Goal: Feedback & Contribution: Submit feedback/report problem

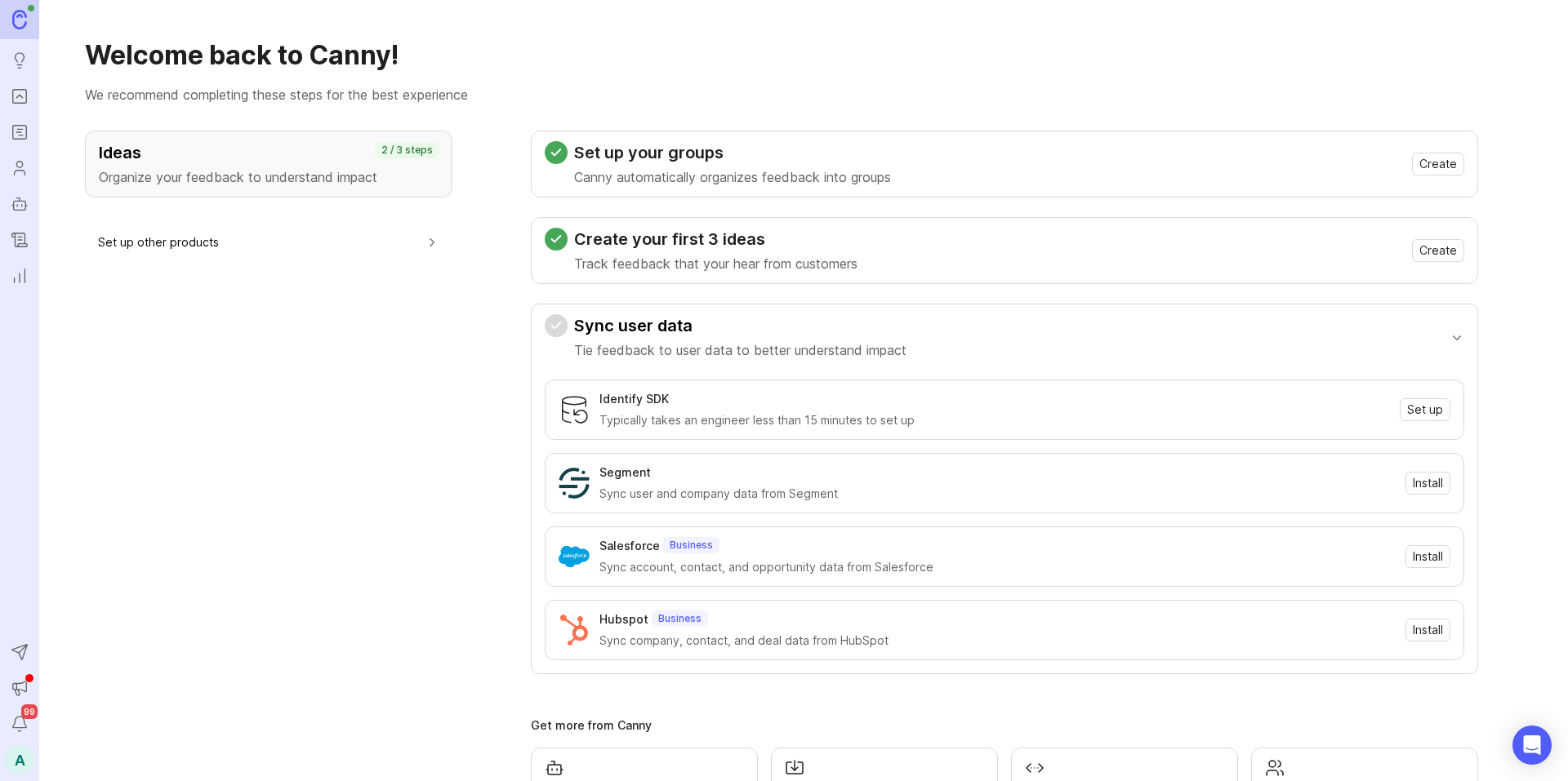
click at [22, 98] on icon "Portal" at bounding box center [19, 97] width 5 height 4
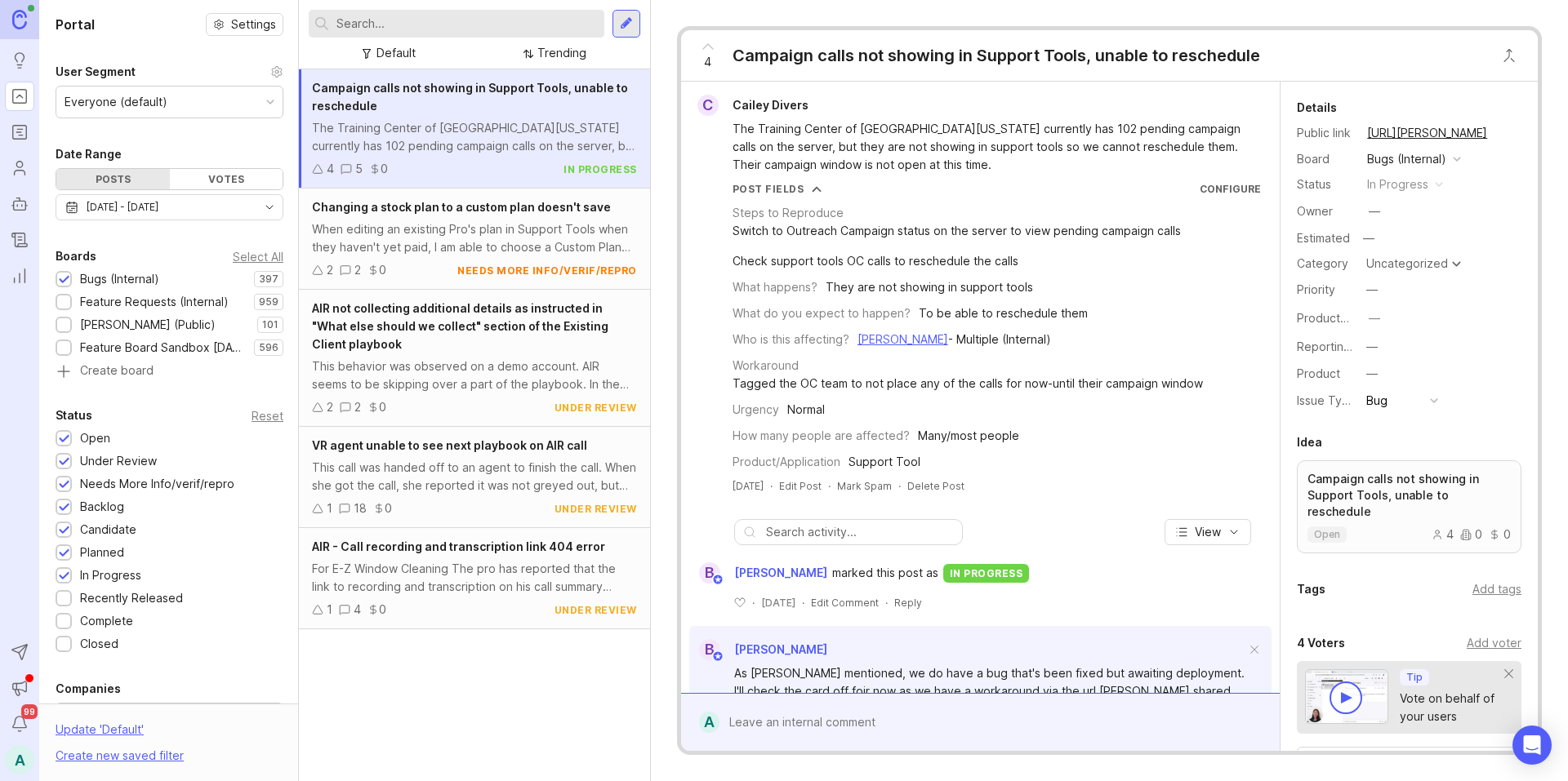
click at [460, 28] on input "text" at bounding box center [468, 24] width 261 height 18
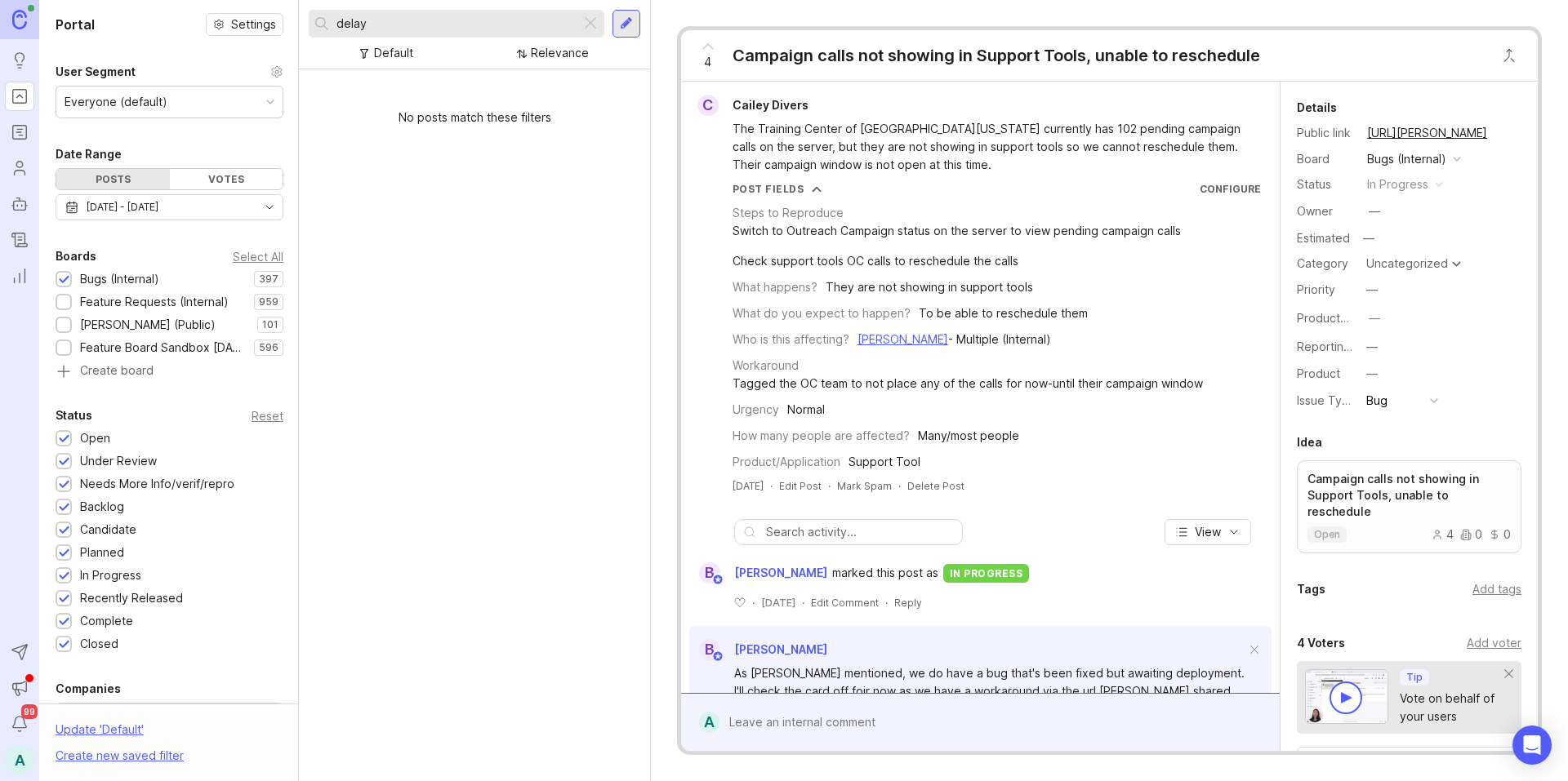
type input "delay"
click at [621, 20] on div at bounding box center [626, 23] width 13 height 15
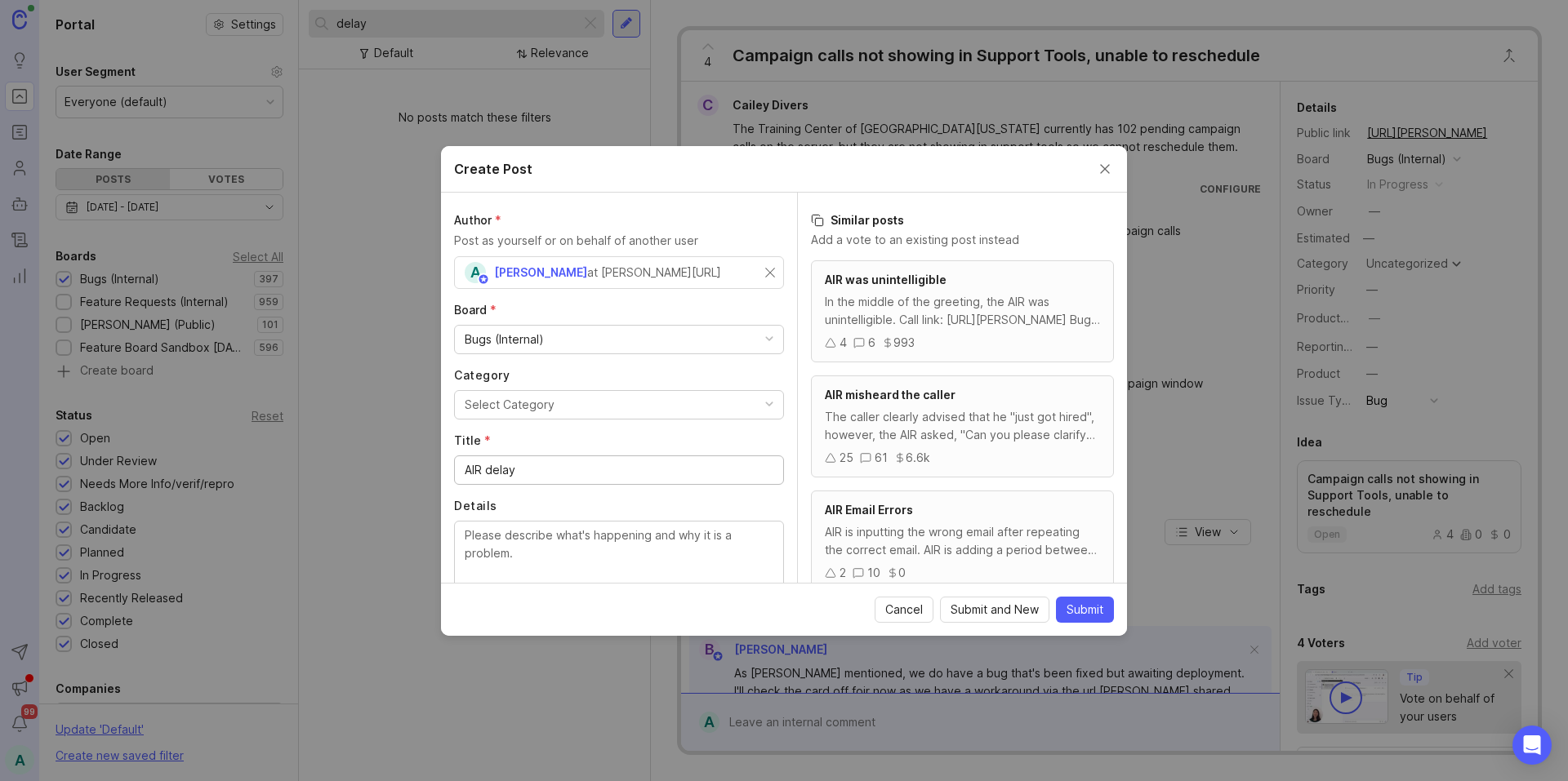
scroll to position [327, 0]
type input "AIR delay"
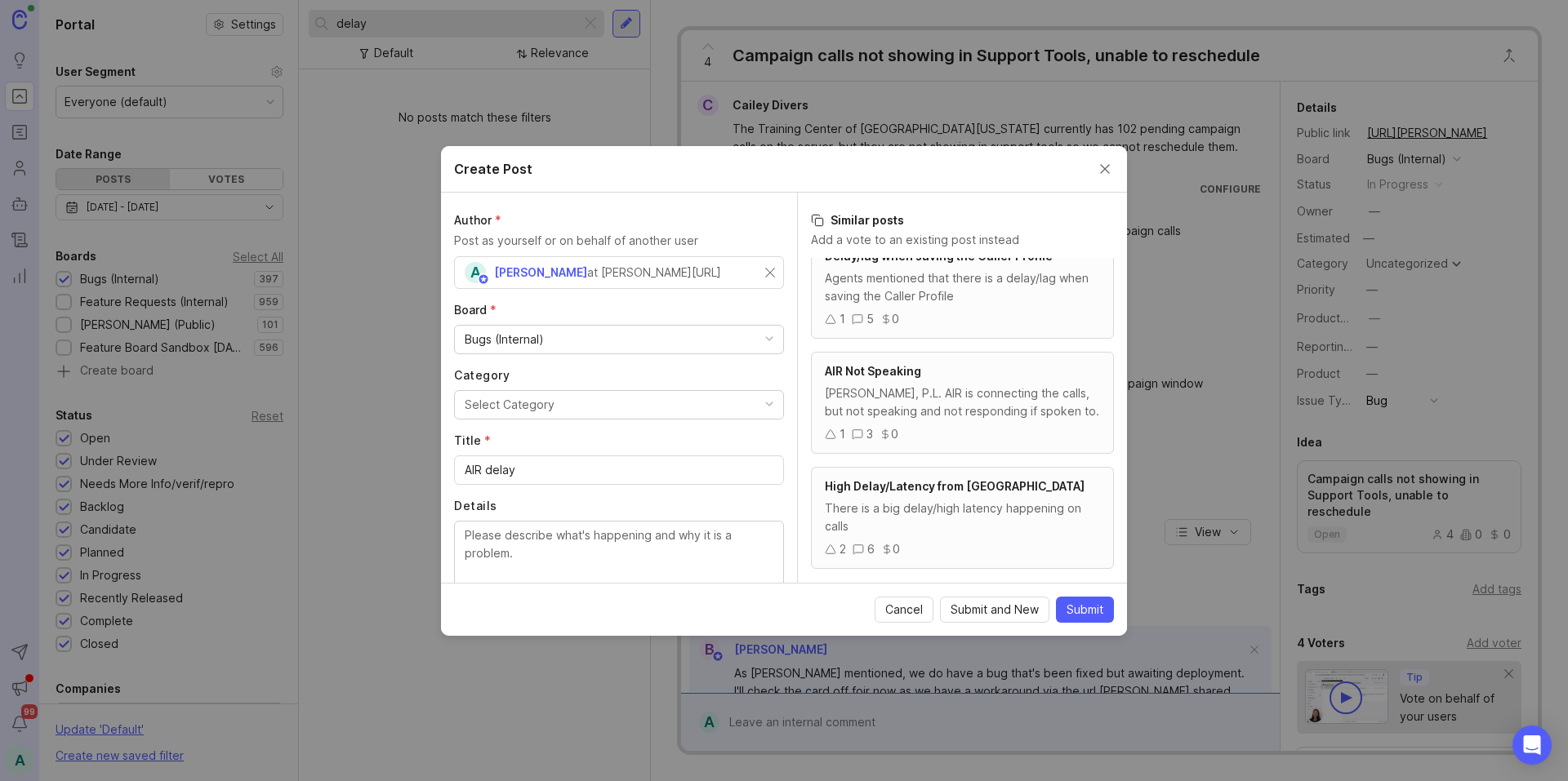
scroll to position [810, 0]
click at [940, 501] on div "There is a big delay/high latency happening on calls" at bounding box center [963, 512] width 276 height 36
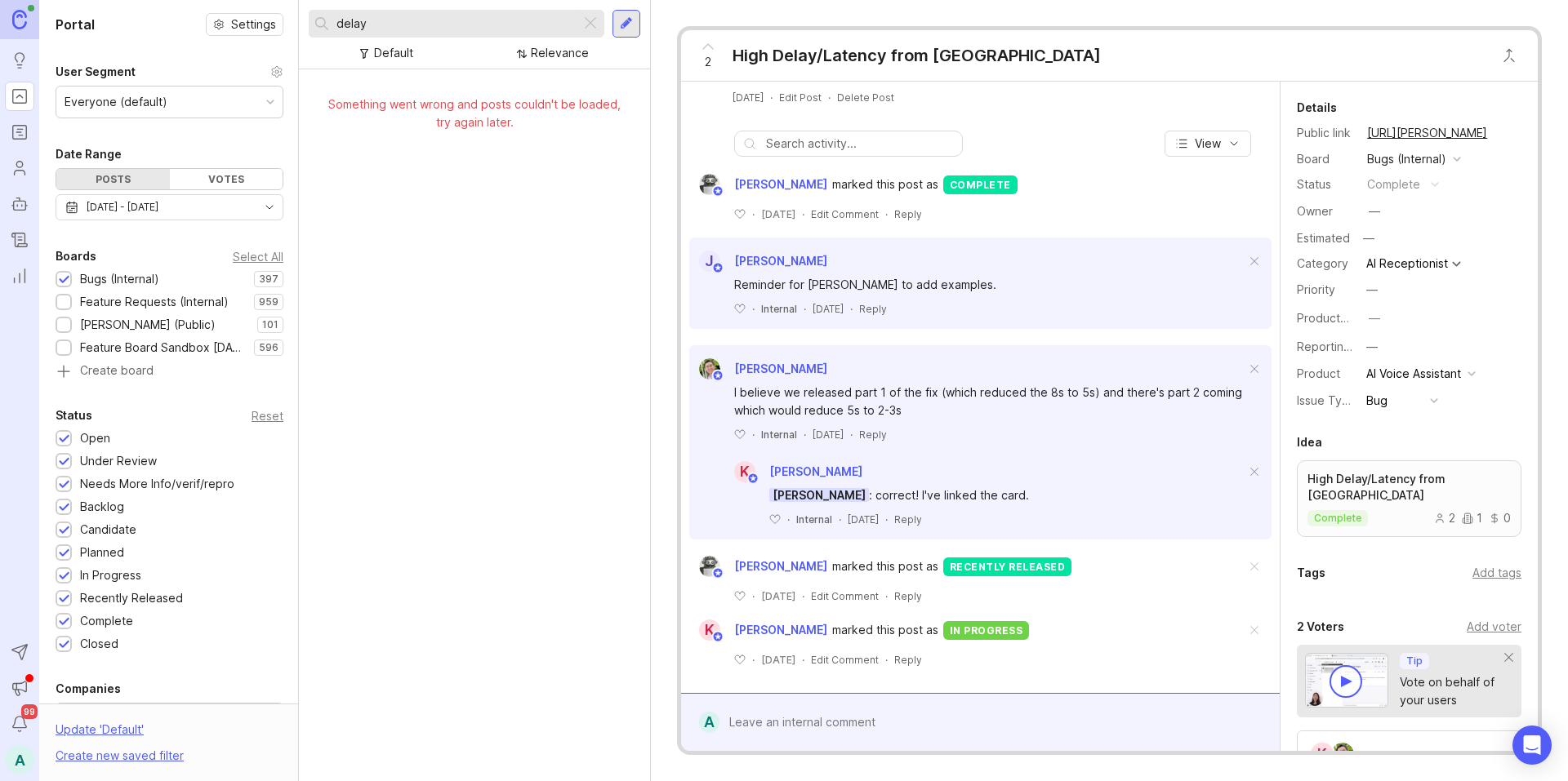
scroll to position [348, 0]
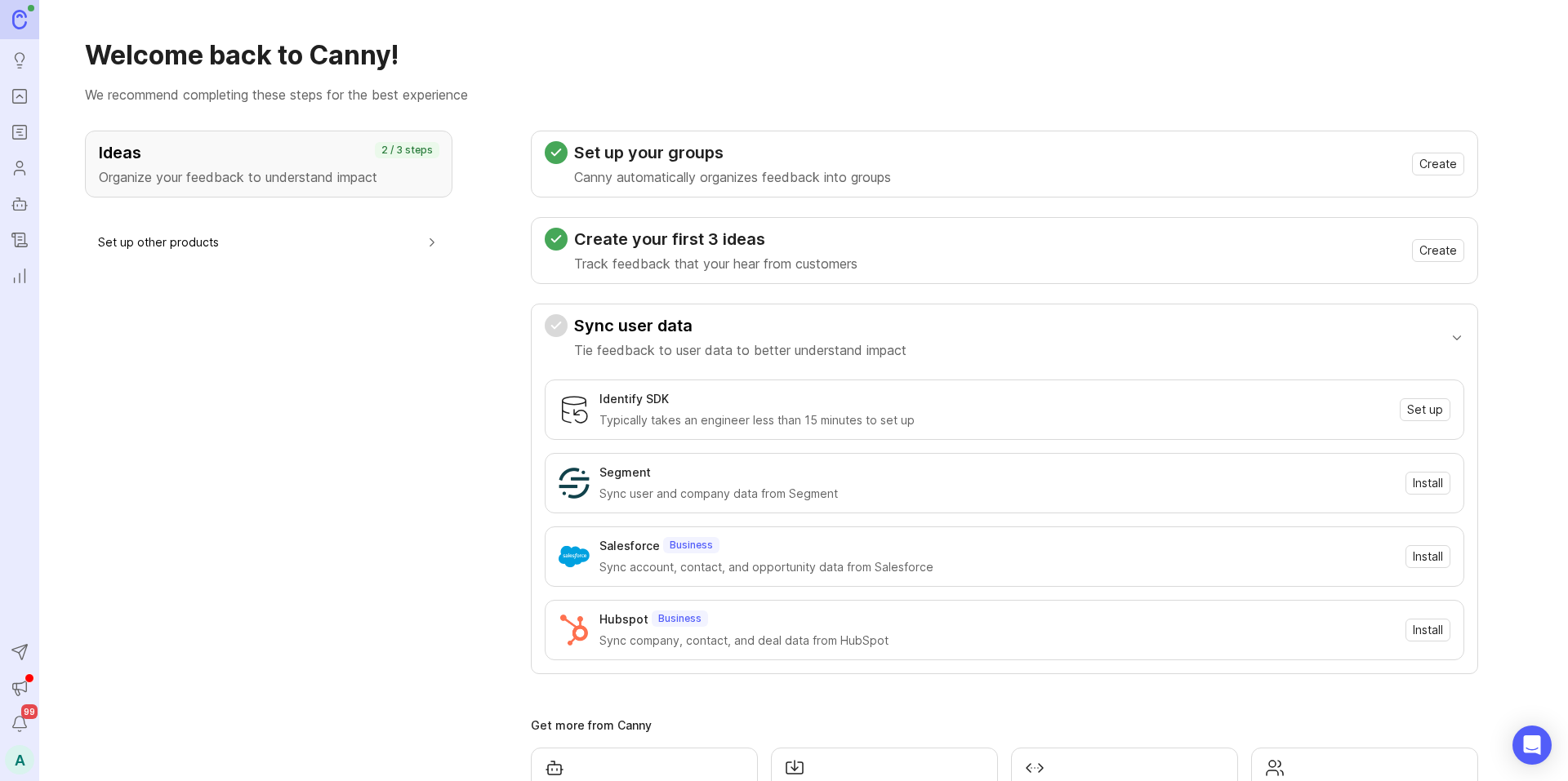
click at [22, 101] on icon "Portal" at bounding box center [20, 96] width 18 height 20
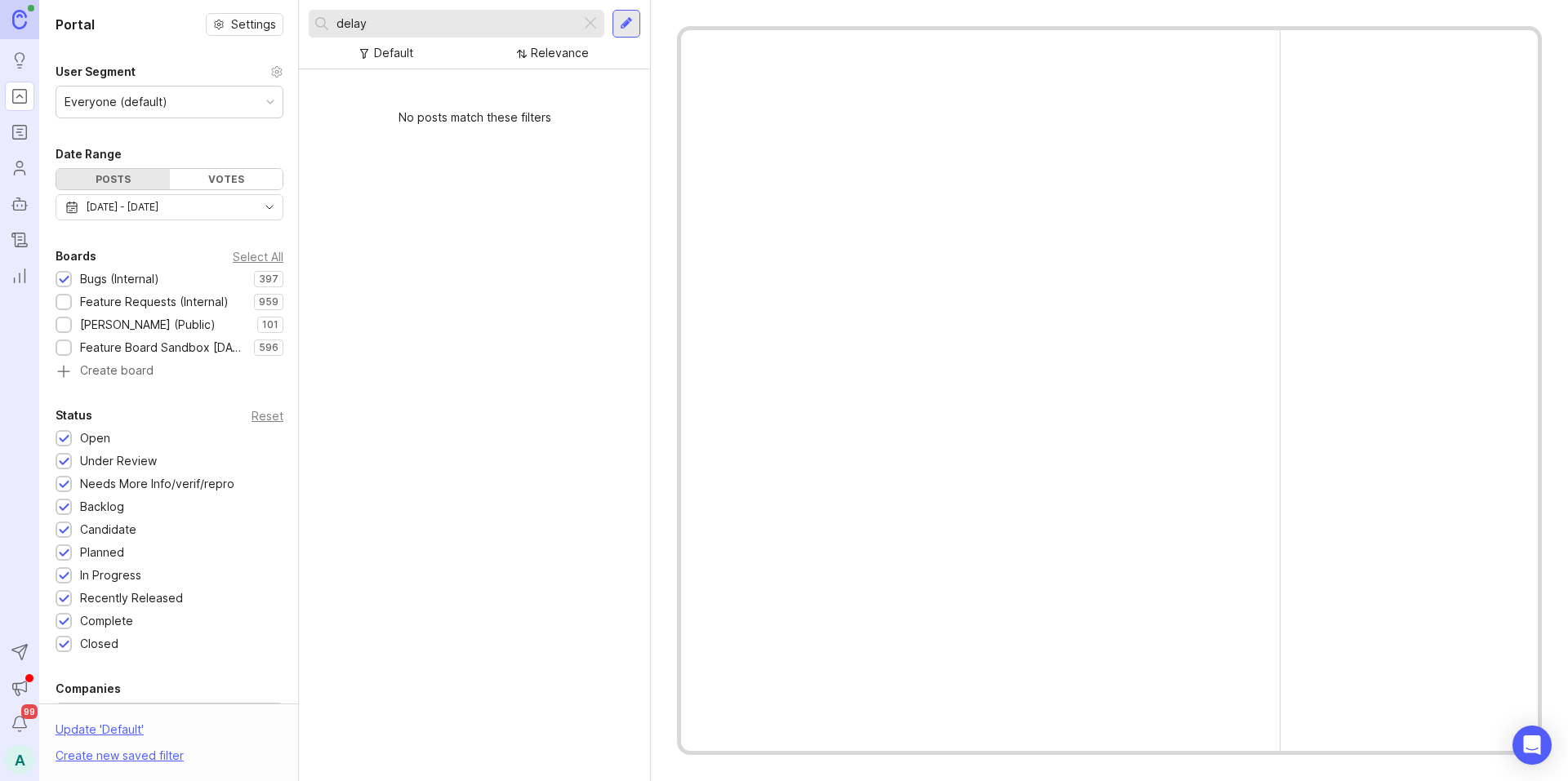
click at [615, 34] on div at bounding box center [626, 23] width 28 height 28
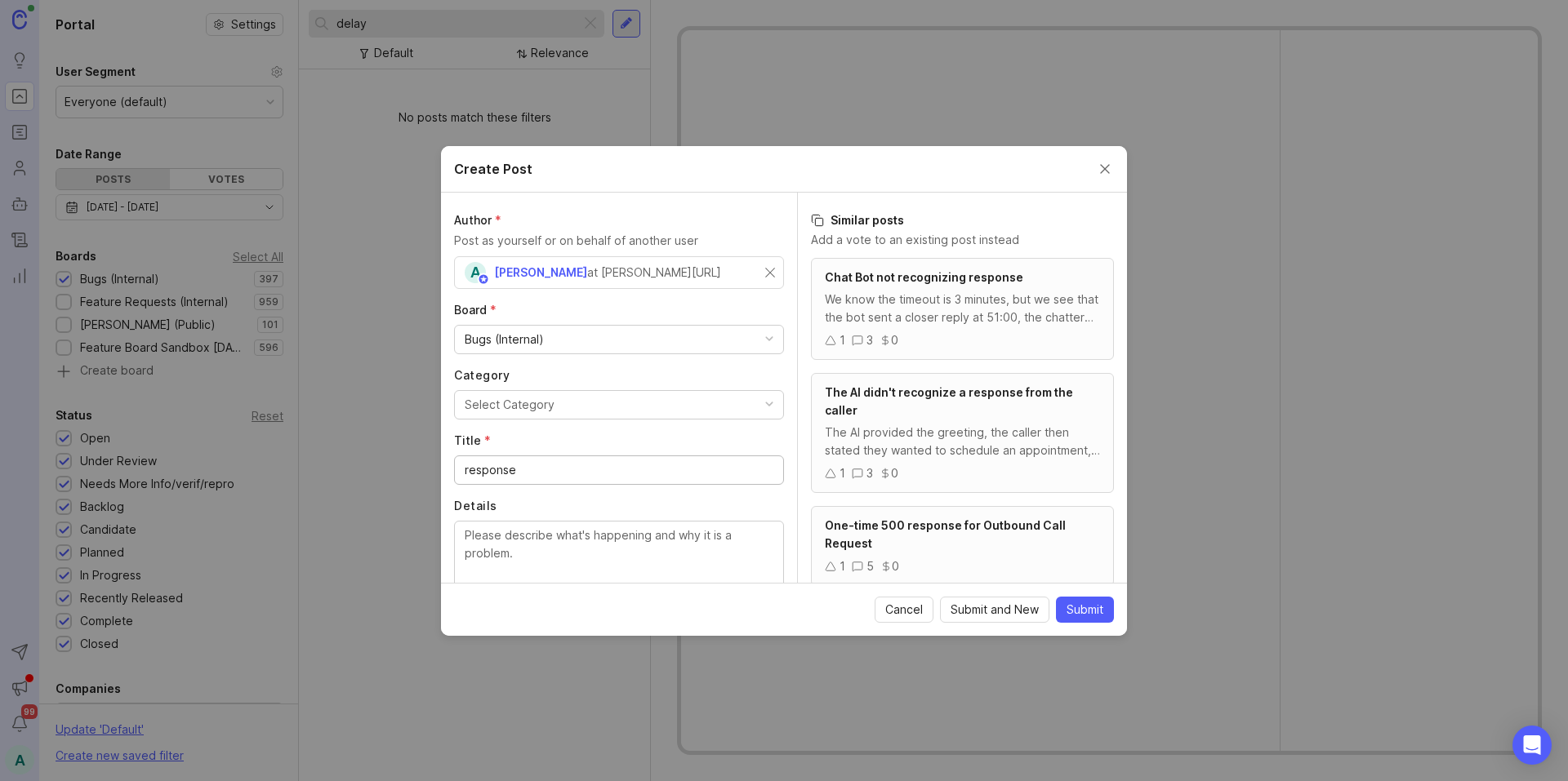
type input "response"
click at [948, 399] on div "The AI didn't recognize a response from the caller" at bounding box center [963, 402] width 276 height 36
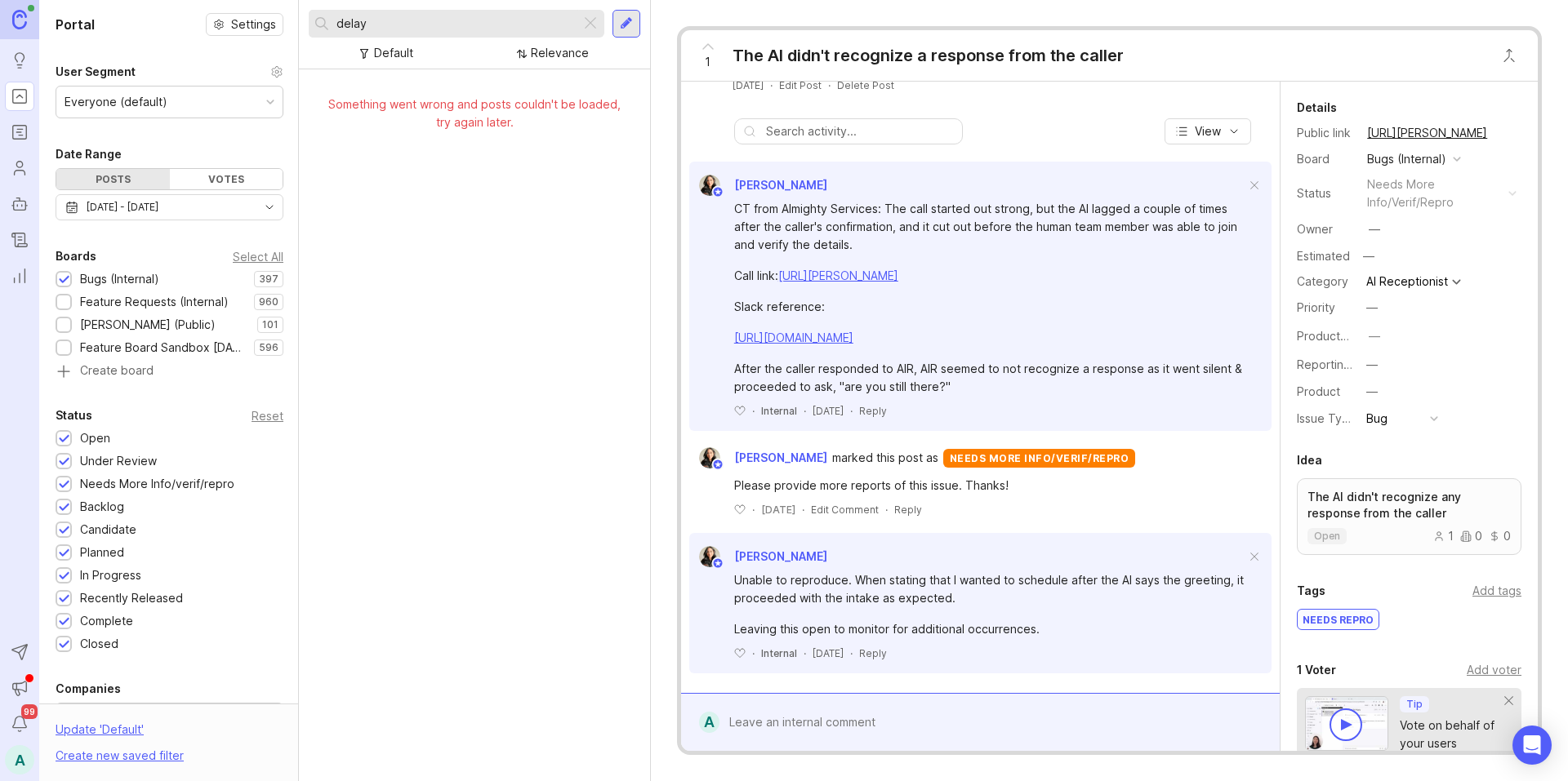
scroll to position [548, 0]
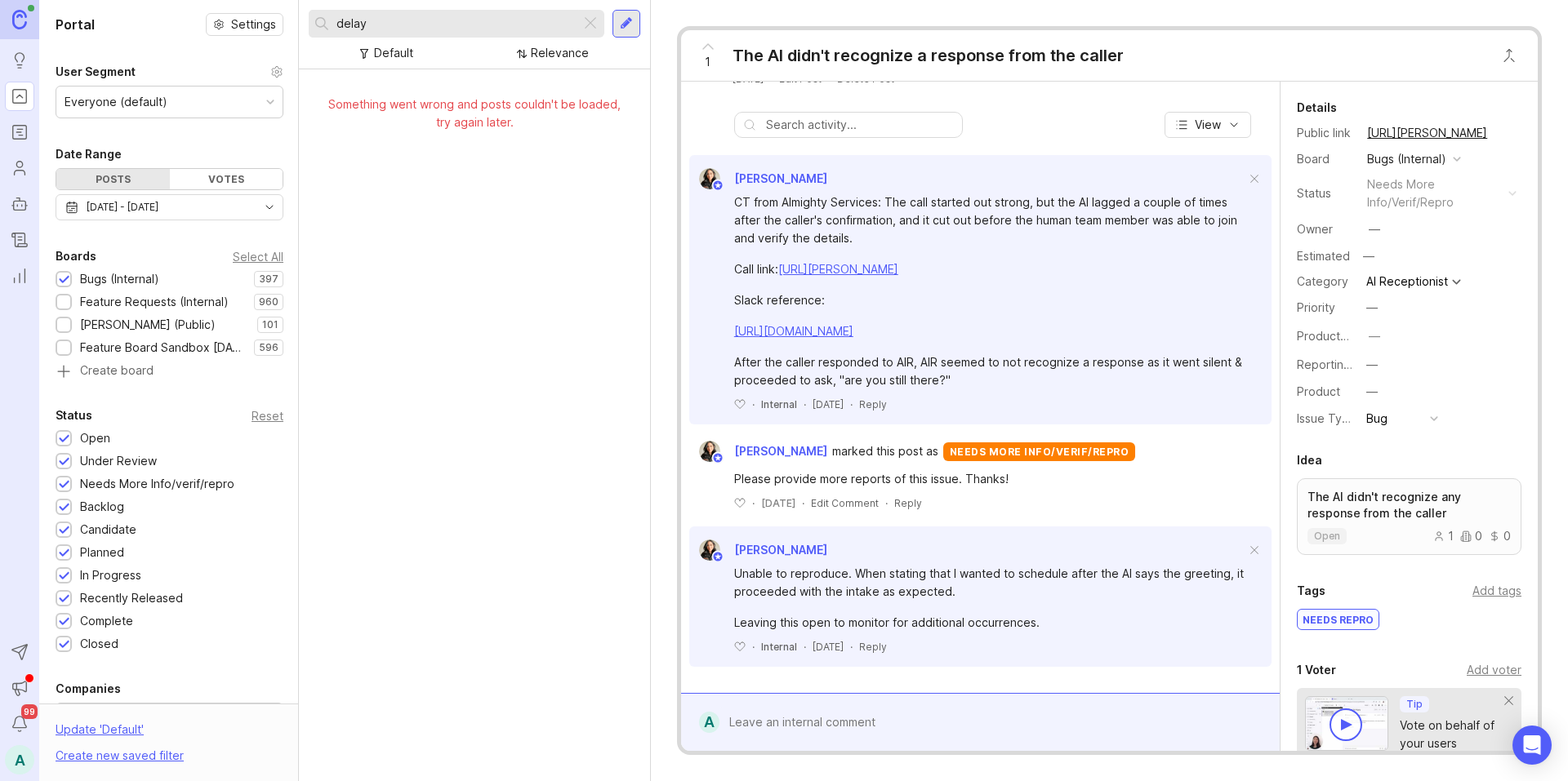
click at [890, 722] on div at bounding box center [992, 722] width 546 height 31
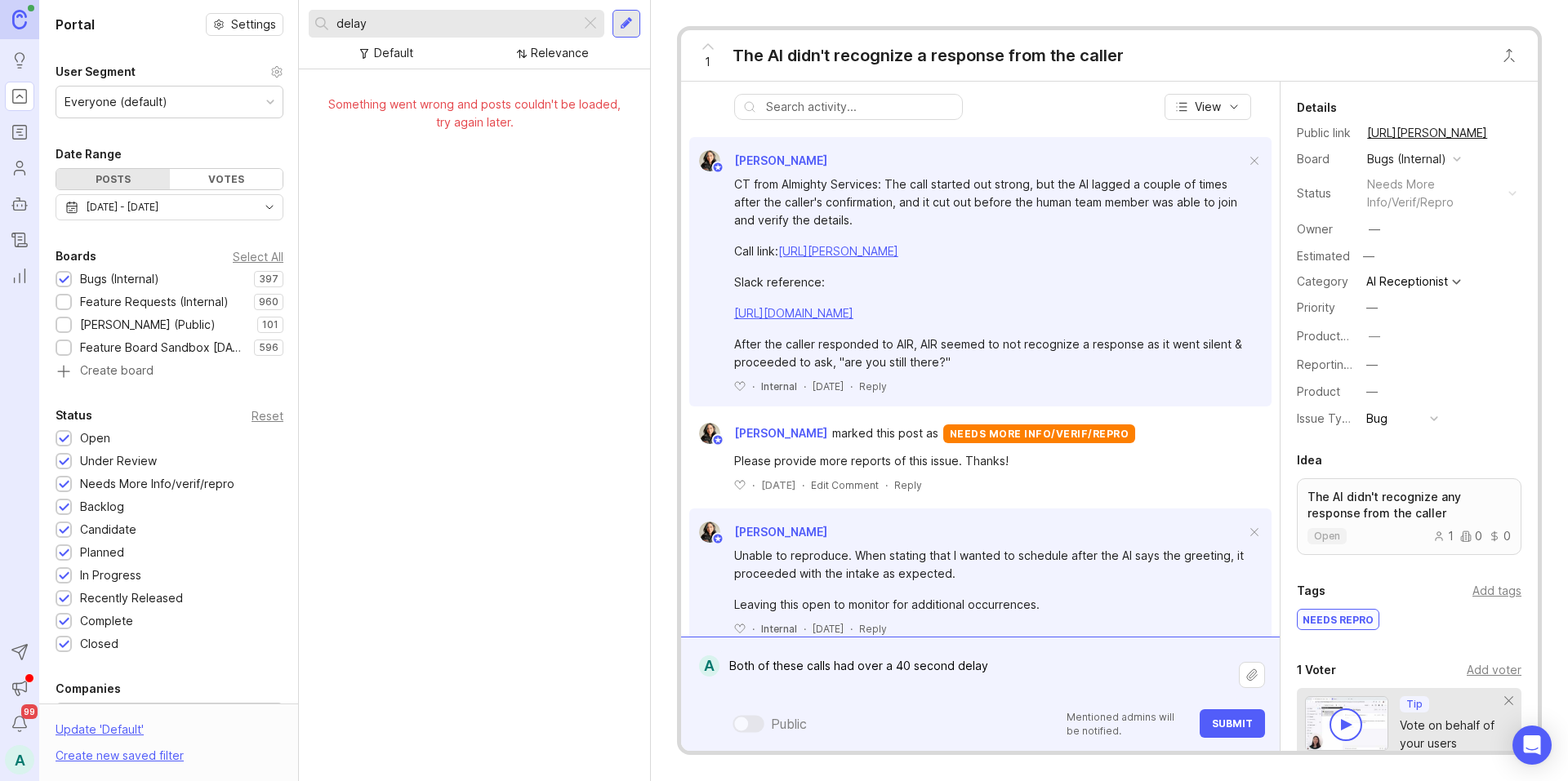
paste textarea "[URL][PERSON_NAME]"
paste textarea "Holistic Counseling Solution"
type textarea "Both of these calls had over a 40 second delay https://agent.smith.ai/agent/cal…"
click at [1217, 718] on span "Submit" at bounding box center [1233, 724] width 41 height 12
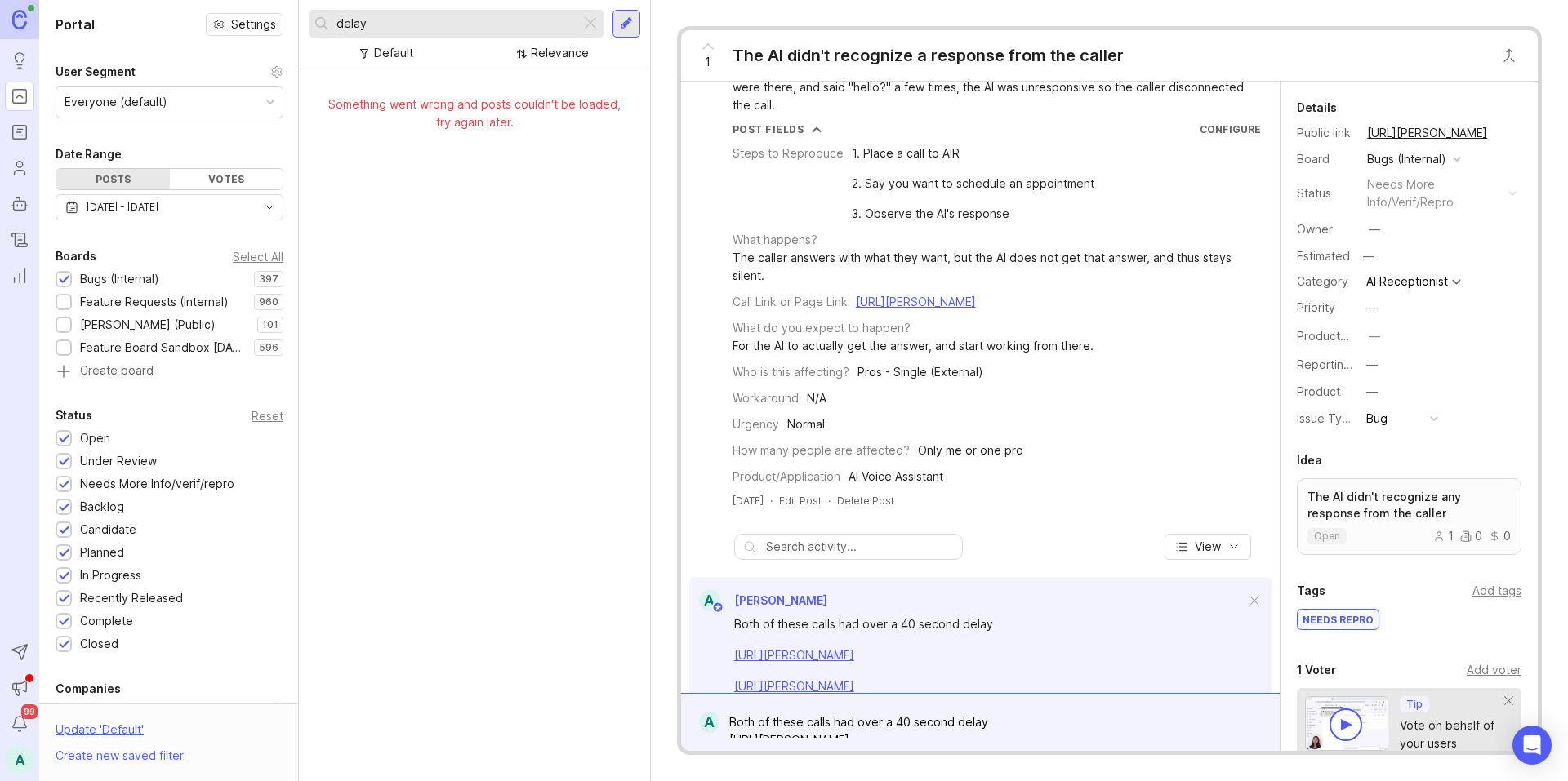
scroll to position [96, 0]
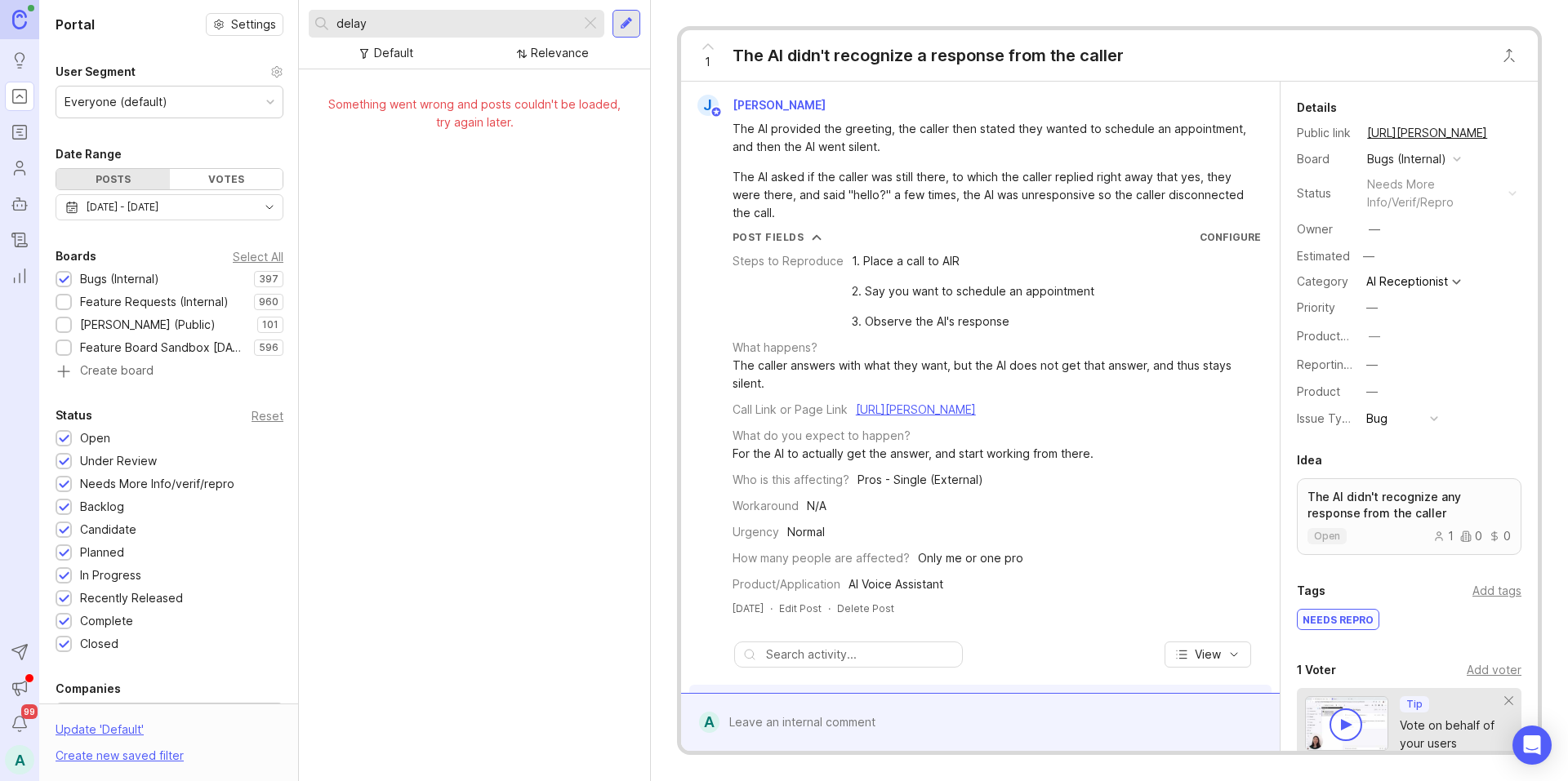
scroll to position [327, 0]
